Goal: Transaction & Acquisition: Subscribe to service/newsletter

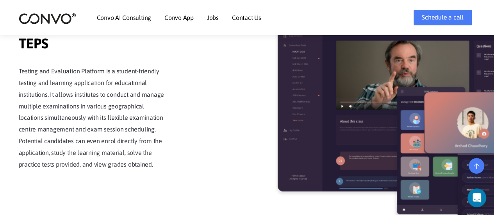
scroll to position [1274, 0]
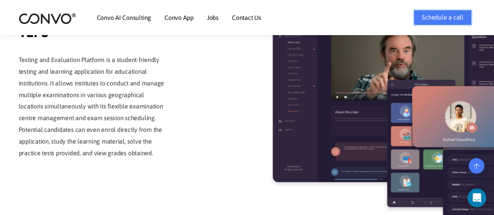
click at [438, 19] on link "Schedule a call" at bounding box center [443, 18] width 58 height 16
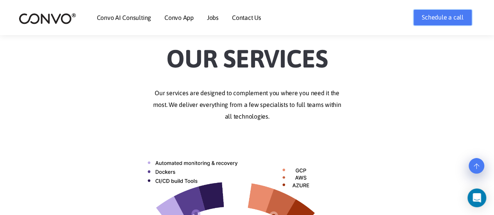
scroll to position [0, 0]
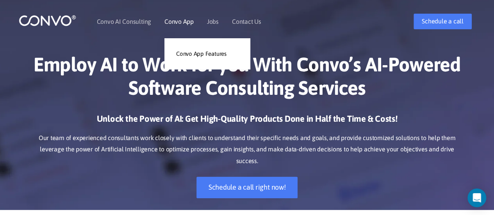
click at [175, 20] on link "Convo App" at bounding box center [178, 21] width 29 height 6
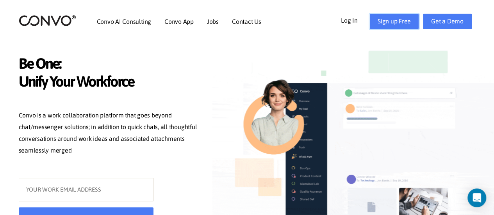
click at [395, 21] on link "Sign up Free" at bounding box center [395, 22] width 50 height 16
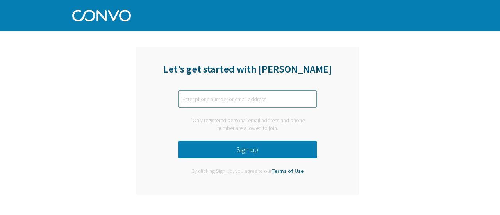
click at [276, 102] on input "text" at bounding box center [247, 99] width 139 height 18
type input "[EMAIL_ADDRESS][DOMAIN_NAME]"
click at [244, 150] on button "Sign up" at bounding box center [247, 150] width 139 height 18
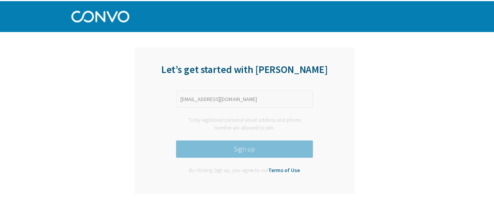
scroll to position [10, 0]
